Goal: Task Accomplishment & Management: Manage account settings

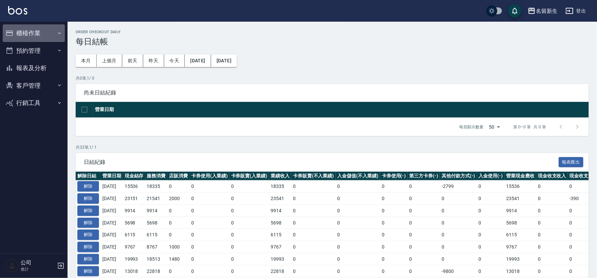
click at [43, 34] on button "櫃檯作業" at bounding box center [34, 33] width 62 height 18
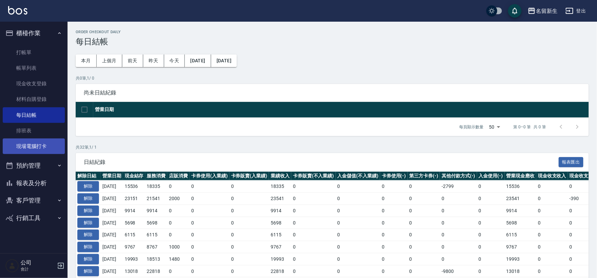
click at [36, 146] on link "現場電腦打卡" at bounding box center [34, 146] width 62 height 16
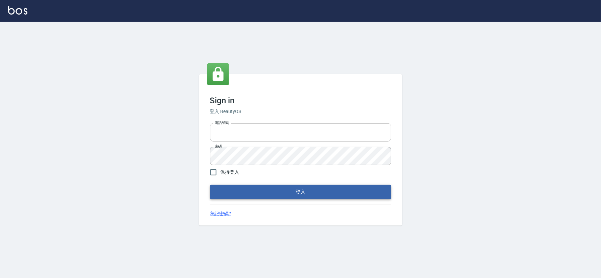
type input "034258365"
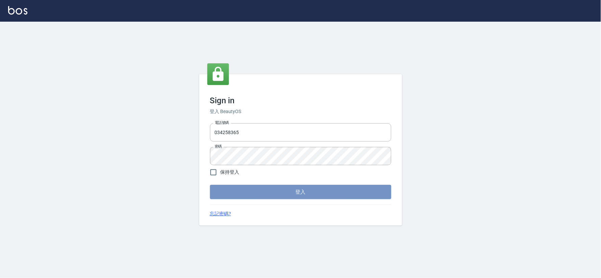
click at [296, 188] on button "登入" at bounding box center [300, 192] width 181 height 14
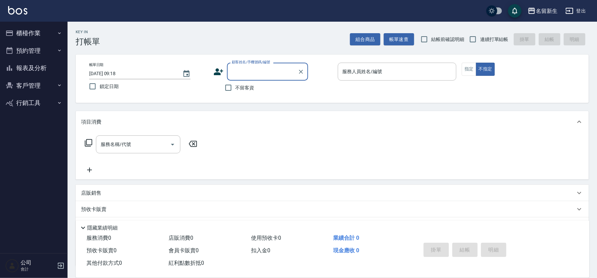
click at [52, 33] on button "櫃檯作業" at bounding box center [34, 33] width 62 height 18
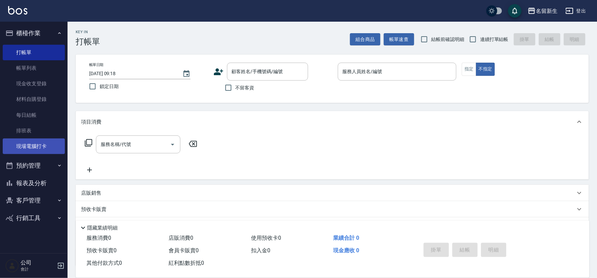
click at [35, 147] on link "現場電腦打卡" at bounding box center [34, 146] width 62 height 16
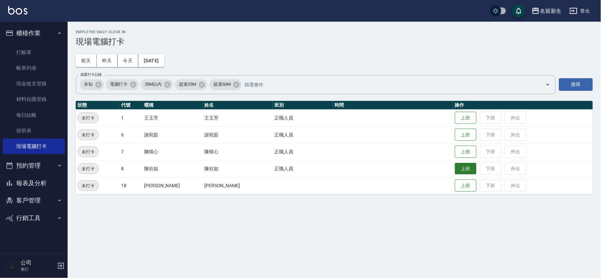
click at [461, 166] on button "上班" at bounding box center [466, 169] width 22 height 12
click at [455, 151] on button "上班" at bounding box center [466, 152] width 22 height 12
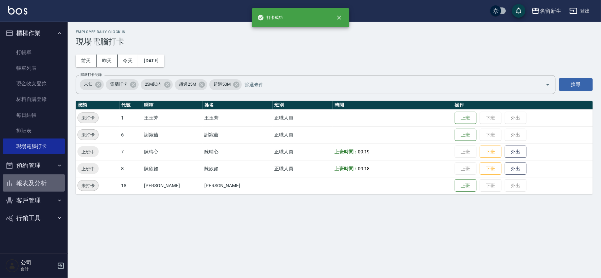
click at [41, 174] on button "報表及分析" at bounding box center [34, 183] width 62 height 18
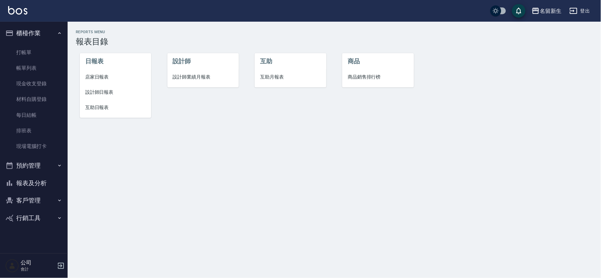
click at [187, 71] on li "設計師業績月報表" at bounding box center [202, 76] width 71 height 15
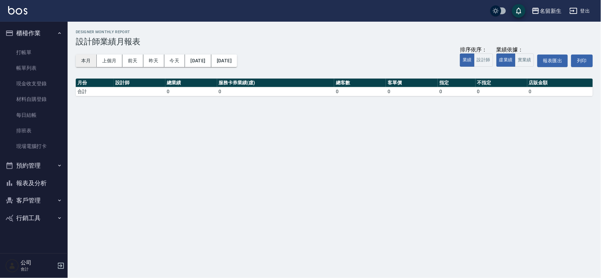
click at [89, 59] on button "本月" at bounding box center [86, 60] width 21 height 13
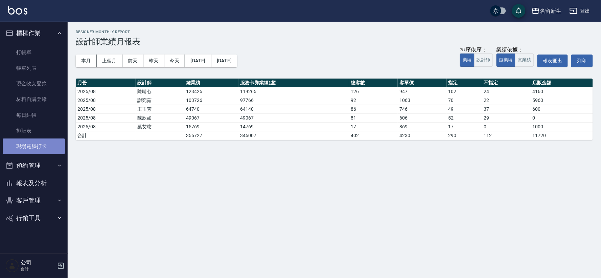
click at [51, 151] on link "現場電腦打卡" at bounding box center [34, 146] width 62 height 16
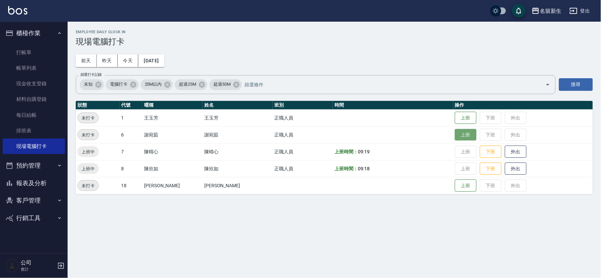
click at [455, 139] on button "上班" at bounding box center [466, 135] width 22 height 12
click at [460, 116] on button "上班" at bounding box center [466, 118] width 22 height 12
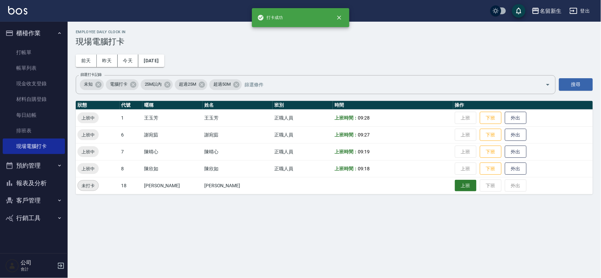
click at [455, 186] on button "上班" at bounding box center [466, 186] width 22 height 12
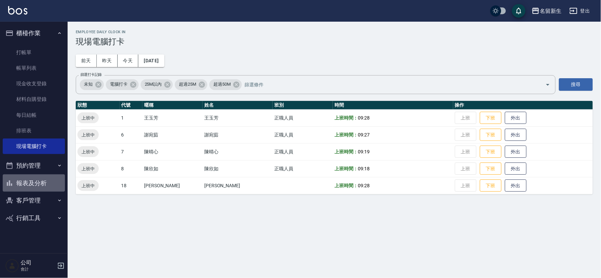
click at [43, 181] on button "報表及分析" at bounding box center [34, 183] width 62 height 18
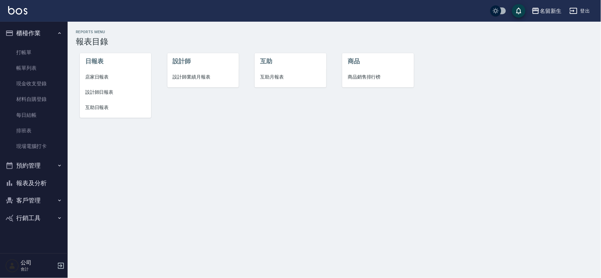
click at [103, 105] on span "互助日報表" at bounding box center [115, 107] width 61 height 7
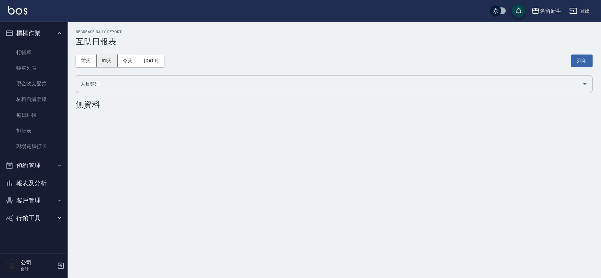
click at [112, 61] on button "昨天" at bounding box center [107, 60] width 21 height 13
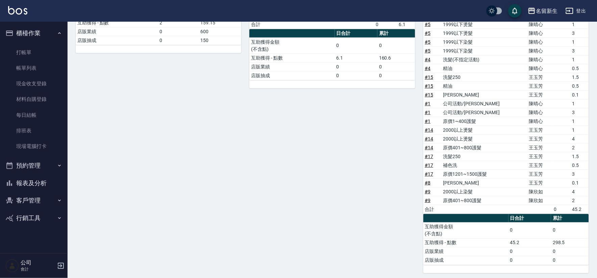
scroll to position [163, 0]
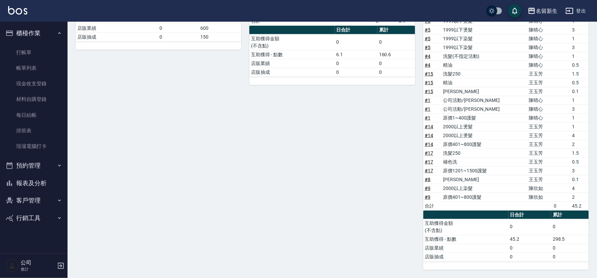
click at [370, 177] on div "8 [PERSON_NAME] [PERSON_NAME] [DATE] 互助報表 # 項目 設計師 金額 點 # 3 洗髮250 [PERSON_NAME]…" at bounding box center [328, 99] width 174 height 340
click at [372, 213] on div "8 [PERSON_NAME] [PERSON_NAME] [DATE] 互助報表 # 項目 設計師 金額 點 # 3 洗髮250 [PERSON_NAME]…" at bounding box center [328, 99] width 174 height 340
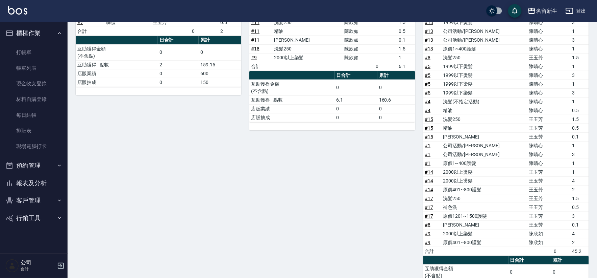
scroll to position [0, 0]
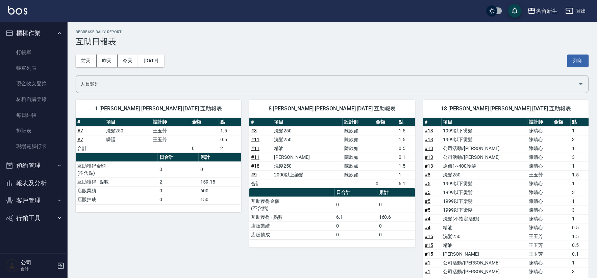
click at [39, 196] on button "客戶管理" at bounding box center [34, 200] width 62 height 18
click at [46, 217] on link "客戶列表" at bounding box center [34, 220] width 62 height 16
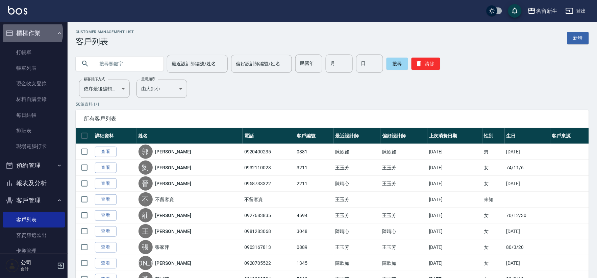
click at [32, 32] on button "櫃檯作業" at bounding box center [34, 33] width 62 height 18
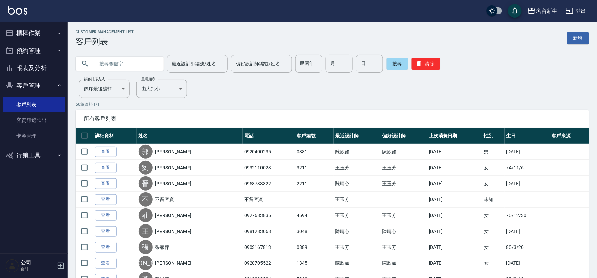
click at [26, 82] on button "客戶管理" at bounding box center [34, 86] width 62 height 18
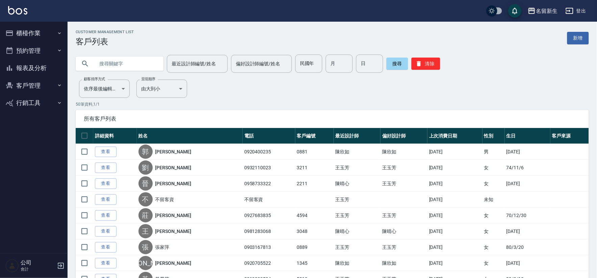
click at [25, 65] on button "報表及分析" at bounding box center [34, 68] width 62 height 18
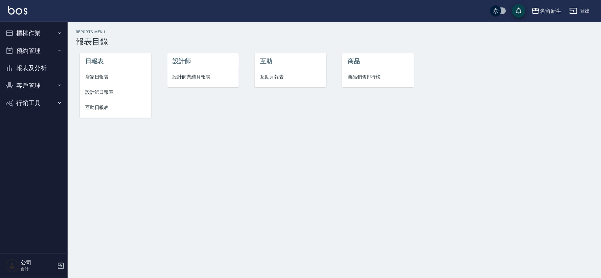
click at [201, 73] on span "設計師業績月報表" at bounding box center [203, 76] width 61 height 7
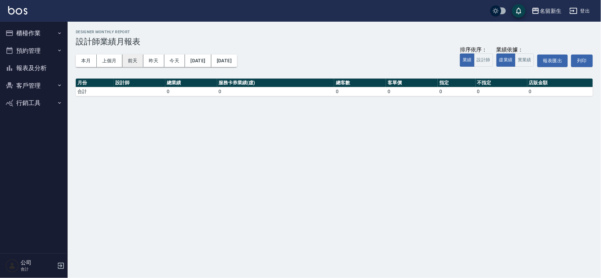
click at [138, 63] on button "前天" at bounding box center [132, 60] width 21 height 13
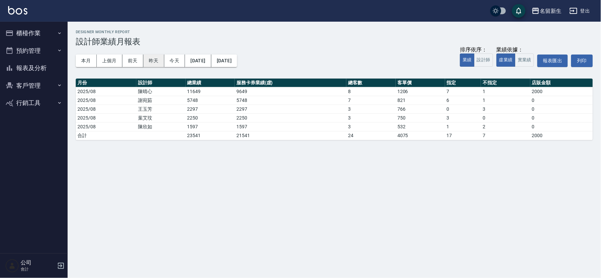
click at [154, 62] on button "昨天" at bounding box center [153, 60] width 21 height 13
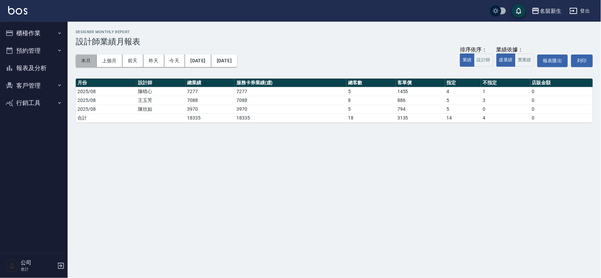
click at [87, 62] on button "本月" at bounding box center [86, 60] width 21 height 13
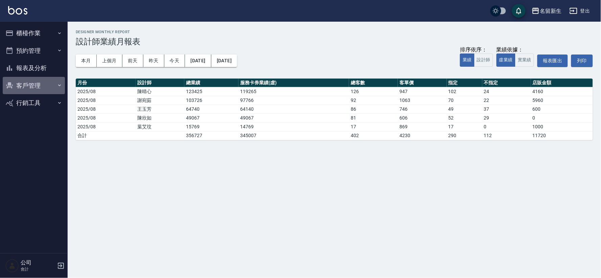
click at [38, 82] on button "客戶管理" at bounding box center [34, 86] width 62 height 18
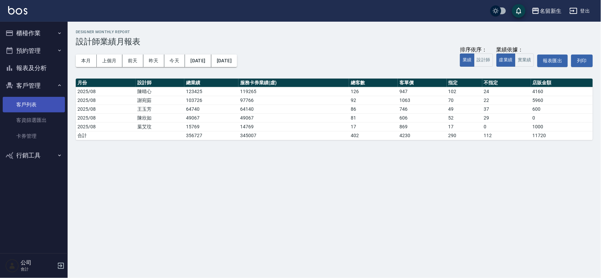
click at [28, 99] on link "客戶列表" at bounding box center [34, 105] width 62 height 16
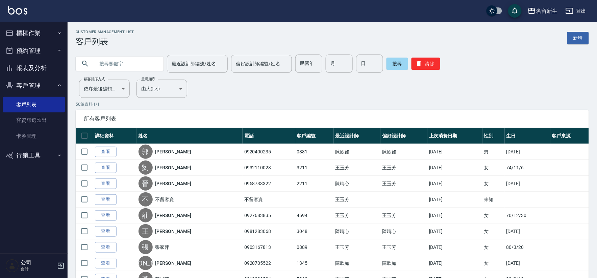
click at [28, 70] on button "報表及分析" at bounding box center [34, 68] width 62 height 18
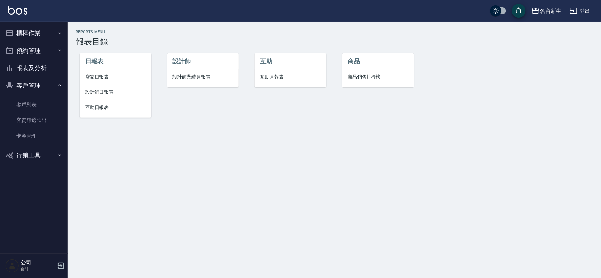
click at [105, 107] on span "互助日報表" at bounding box center [115, 107] width 61 height 7
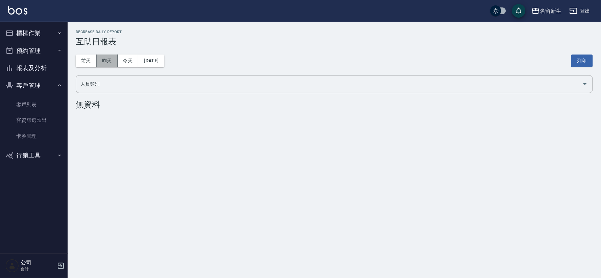
click at [102, 63] on button "昨天" at bounding box center [107, 60] width 21 height 13
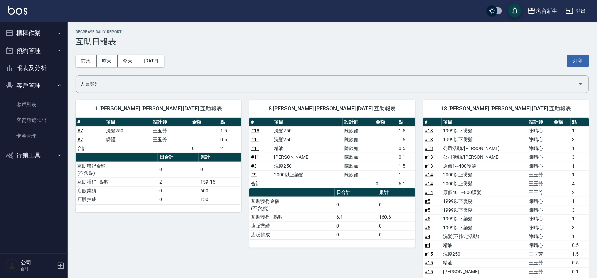
click at [29, 81] on button "客戶管理" at bounding box center [34, 86] width 62 height 18
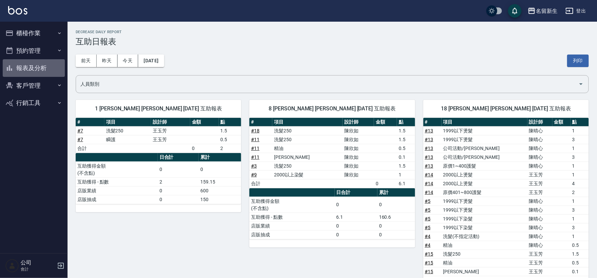
click at [30, 71] on button "報表及分析" at bounding box center [34, 68] width 62 height 18
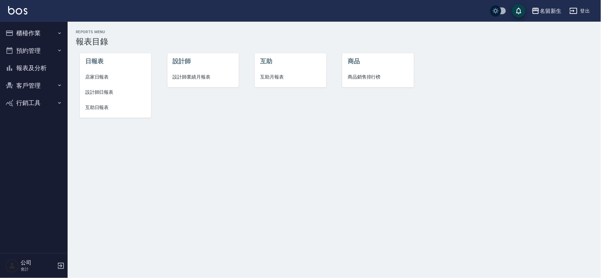
click at [285, 79] on span "互助月報表" at bounding box center [290, 76] width 61 height 7
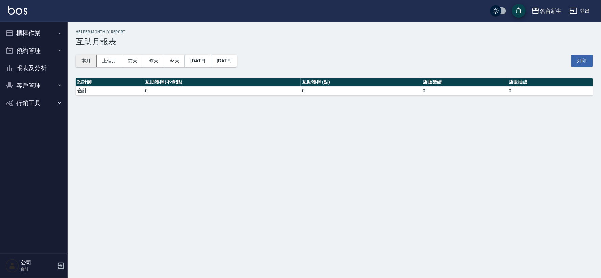
click at [88, 60] on button "本月" at bounding box center [86, 60] width 21 height 13
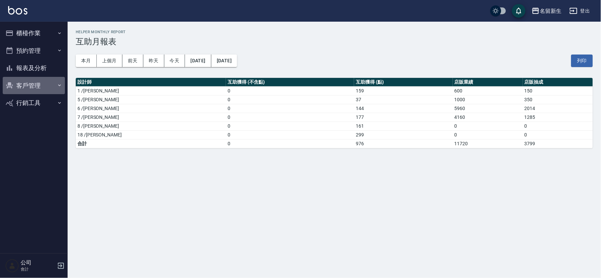
click at [23, 86] on button "客戶管理" at bounding box center [34, 86] width 62 height 18
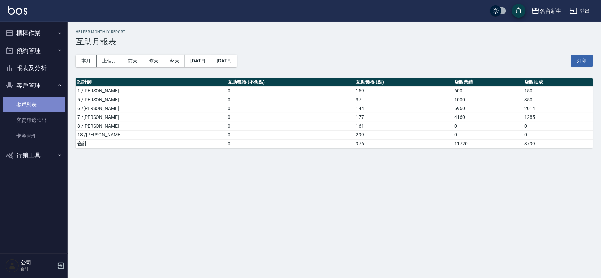
click at [24, 104] on link "客戶列表" at bounding box center [34, 105] width 62 height 16
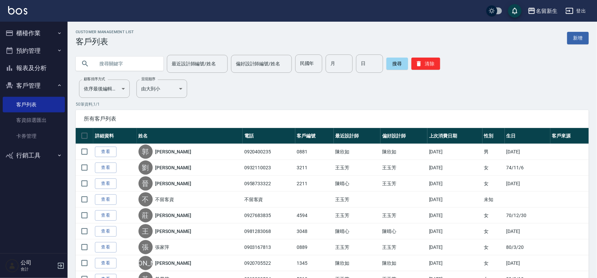
click at [114, 64] on input "text" at bounding box center [127, 63] width 64 height 18
type input "療"
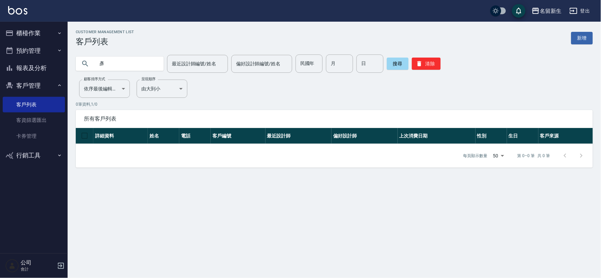
type input "彥"
click at [128, 65] on input "彥" at bounding box center [127, 63] width 64 height 18
type input "[PERSON_NAME]"
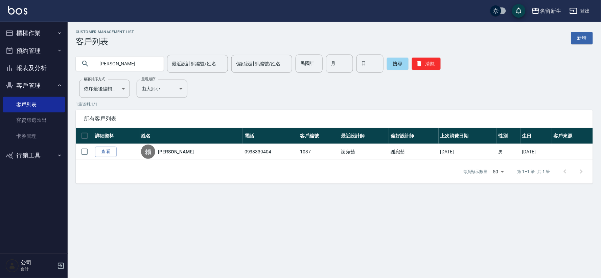
click at [39, 66] on button "報表及分析" at bounding box center [34, 68] width 62 height 18
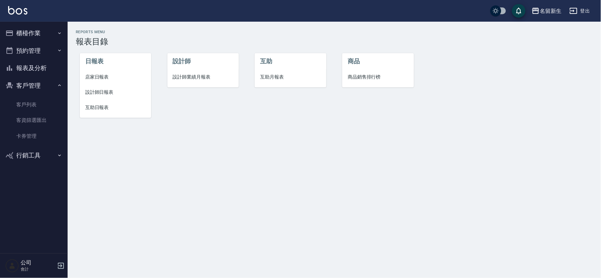
click at [37, 34] on button "櫃檯作業" at bounding box center [34, 33] width 62 height 18
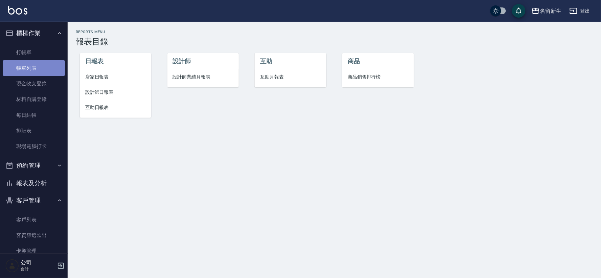
click at [40, 64] on link "帳單列表" at bounding box center [34, 68] width 62 height 16
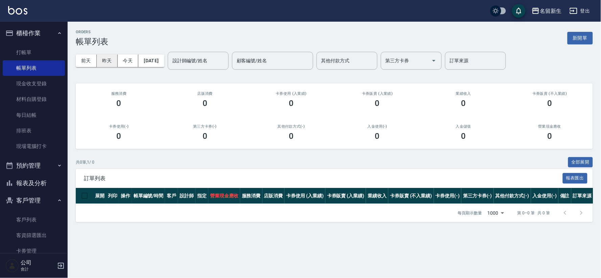
click at [106, 60] on button "昨天" at bounding box center [107, 60] width 21 height 13
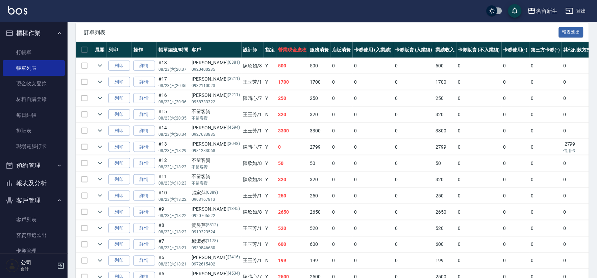
scroll to position [26, 0]
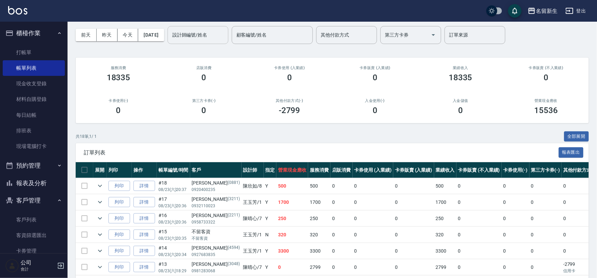
click at [185, 35] on div "設計師編號/姓名 設計師編號/姓名" at bounding box center [198, 35] width 61 height 18
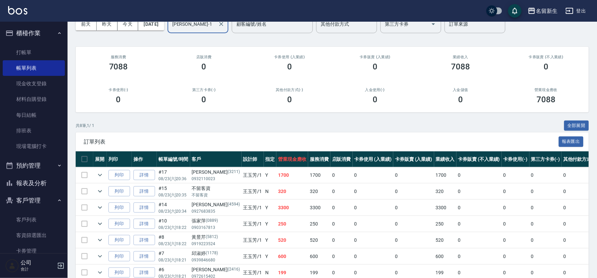
scroll to position [88, 0]
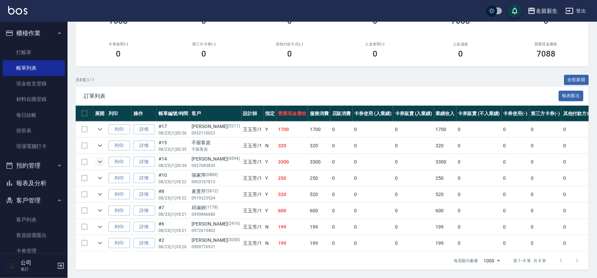
type input "[PERSON_NAME]-1"
click at [97, 158] on icon "expand row" at bounding box center [100, 162] width 8 height 8
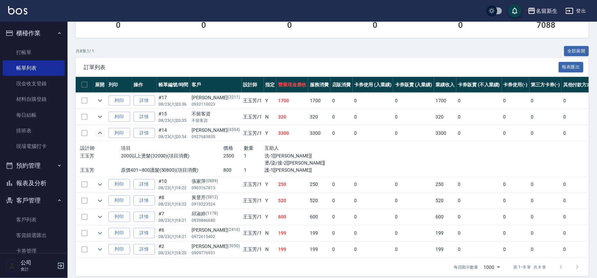
scroll to position [123, 0]
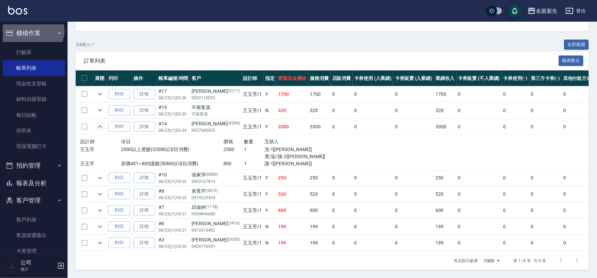
click at [32, 30] on button "櫃檯作業" at bounding box center [34, 33] width 62 height 18
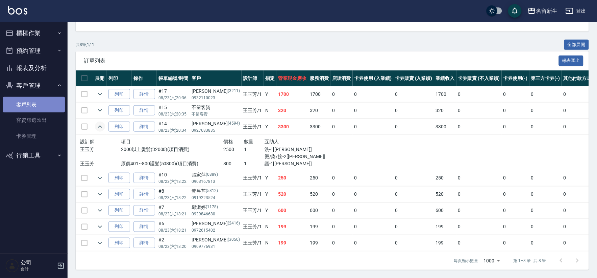
click at [38, 97] on link "客戶列表" at bounding box center [34, 105] width 62 height 16
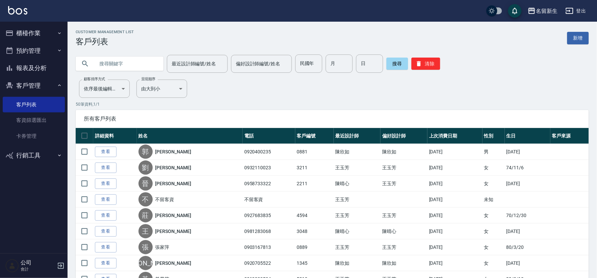
click at [17, 81] on button "客戶管理" at bounding box center [34, 86] width 62 height 18
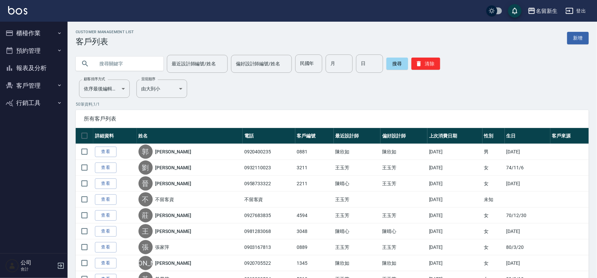
drag, startPoint x: 21, startPoint y: 64, endPoint x: 36, endPoint y: 63, distance: 14.9
click at [21, 64] on button "報表及分析" at bounding box center [34, 68] width 62 height 18
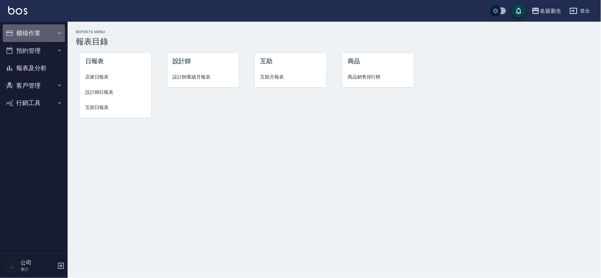
click at [29, 35] on button "櫃檯作業" at bounding box center [34, 33] width 62 height 18
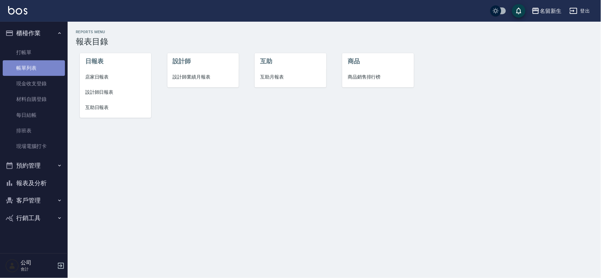
click at [26, 65] on link "帳單列表" at bounding box center [34, 68] width 62 height 16
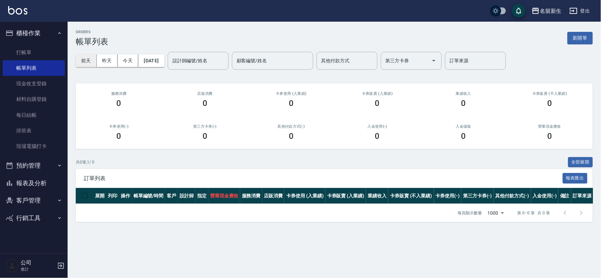
click at [89, 59] on button "前天" at bounding box center [86, 60] width 21 height 13
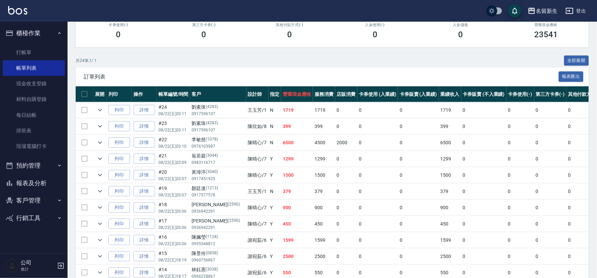
scroll to position [113, 0]
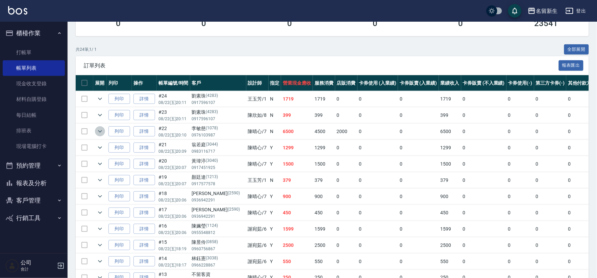
click at [101, 134] on icon "expand row" at bounding box center [100, 131] width 8 height 8
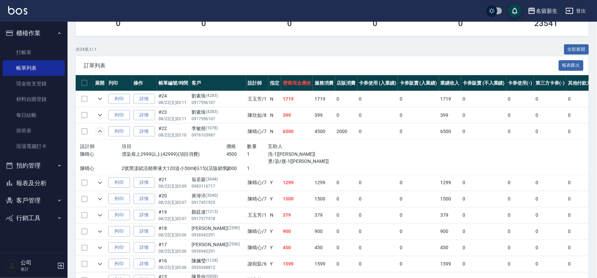
click at [99, 132] on icon "expand row" at bounding box center [100, 131] width 8 height 8
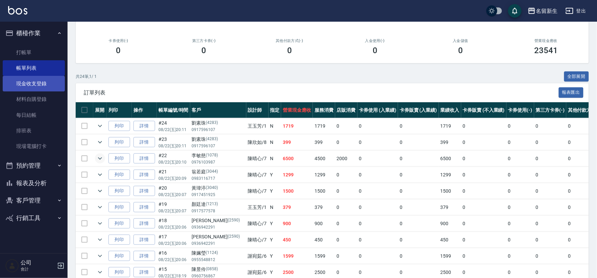
scroll to position [75, 0]
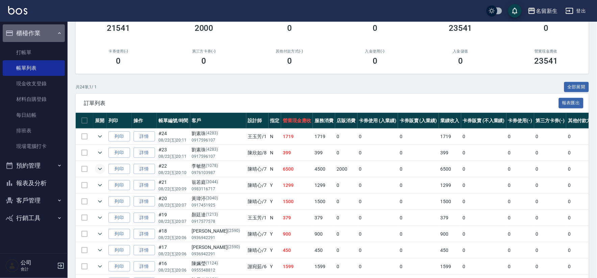
click at [29, 27] on button "櫃檯作業" at bounding box center [34, 33] width 62 height 18
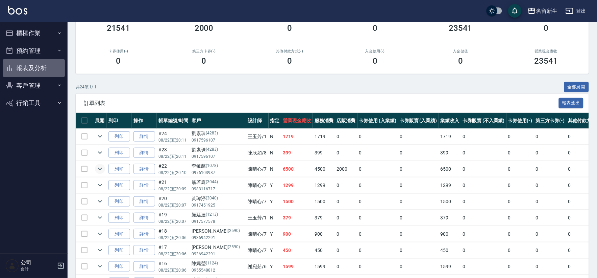
click at [30, 70] on button "報表及分析" at bounding box center [34, 68] width 62 height 18
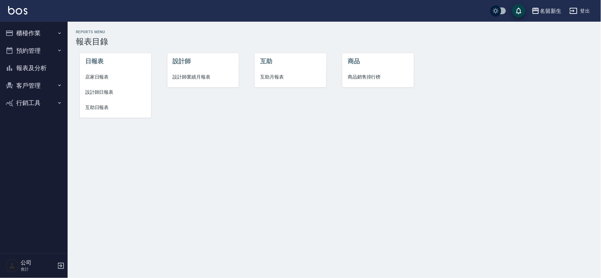
click at [195, 75] on span "設計師業績月報表" at bounding box center [203, 76] width 61 height 7
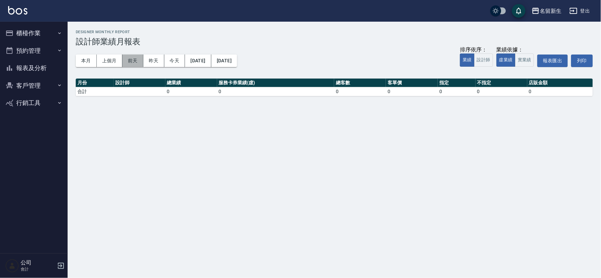
click at [137, 57] on button "前天" at bounding box center [132, 60] width 21 height 13
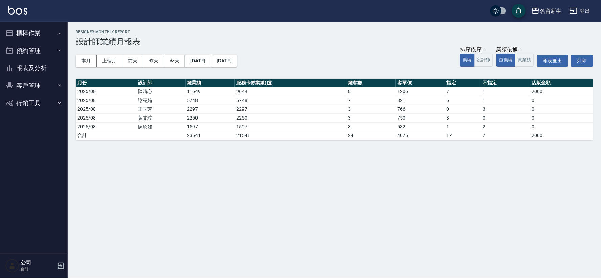
click at [30, 84] on button "客戶管理" at bounding box center [34, 86] width 62 height 18
click at [28, 98] on link "客戶列表" at bounding box center [34, 105] width 62 height 16
